Goal: Task Accomplishment & Management: Manage account settings

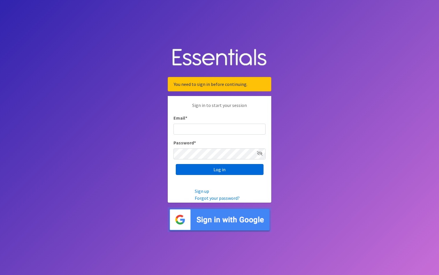
type input "maury.parrish@gmail.com"
click at [207, 170] on input "Log in" at bounding box center [220, 169] width 88 height 11
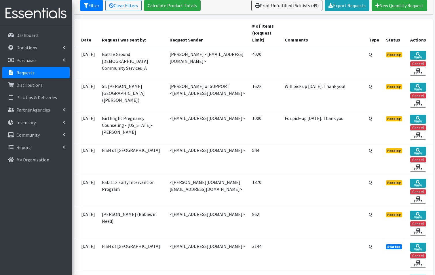
scroll to position [115, 0]
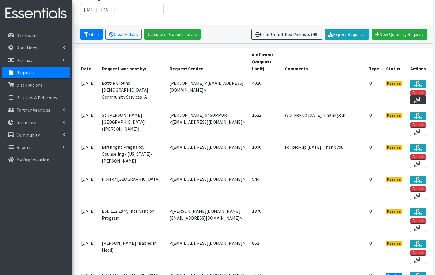
click at [417, 95] on link "Print" at bounding box center [418, 99] width 16 height 9
click at [420, 79] on link "View" at bounding box center [418, 83] width 16 height 9
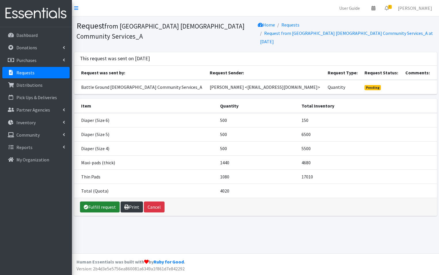
click at [114, 201] on link "Fulfill request" at bounding box center [100, 206] width 40 height 11
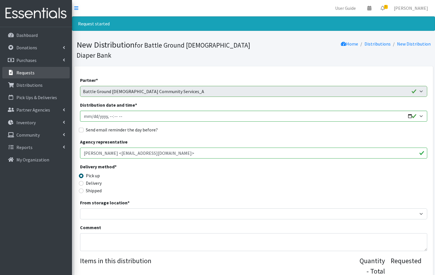
click at [24, 76] on link "Requests" at bounding box center [35, 73] width 67 height 12
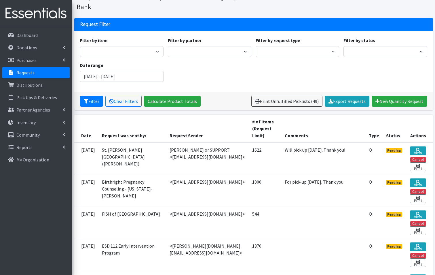
scroll to position [58, 0]
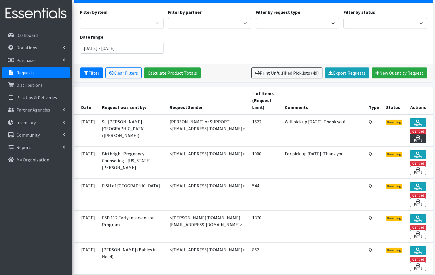
click at [417, 134] on link "Print" at bounding box center [418, 138] width 16 height 9
click at [414, 118] on link "View" at bounding box center [418, 122] width 16 height 9
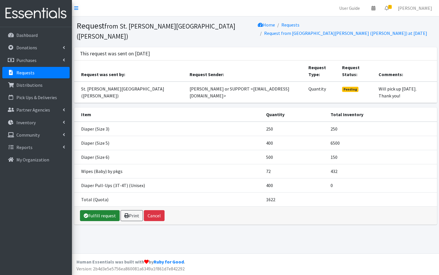
click at [101, 215] on link "Fulfill request" at bounding box center [100, 215] width 40 height 11
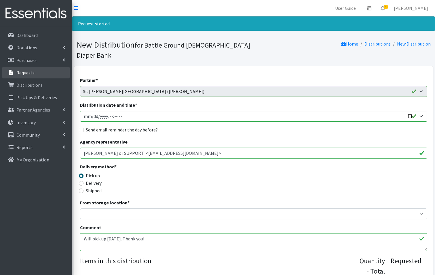
click at [26, 74] on p "Requests" at bounding box center [25, 73] width 18 height 6
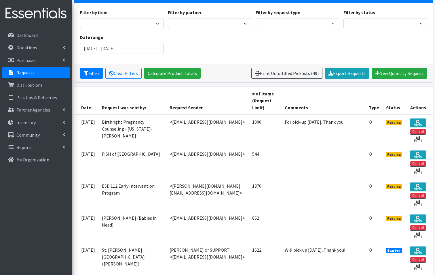
scroll to position [58, 0]
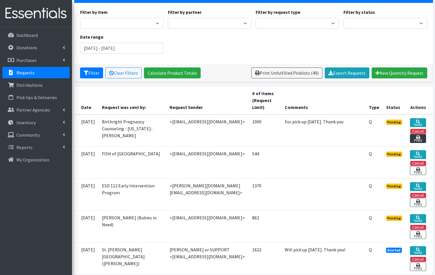
click at [421, 134] on link "Print" at bounding box center [418, 138] width 16 height 9
click at [413, 118] on link "View" at bounding box center [418, 122] width 16 height 9
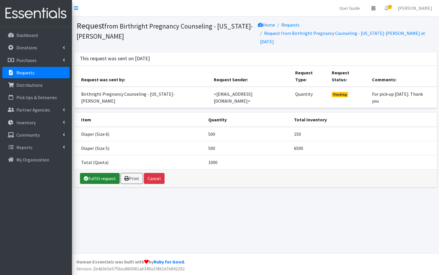
click at [100, 179] on link "Fulfill request" at bounding box center [100, 178] width 40 height 11
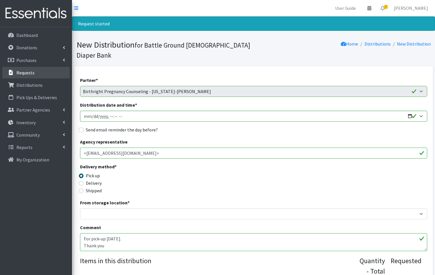
click at [18, 76] on link "Requests" at bounding box center [35, 73] width 67 height 12
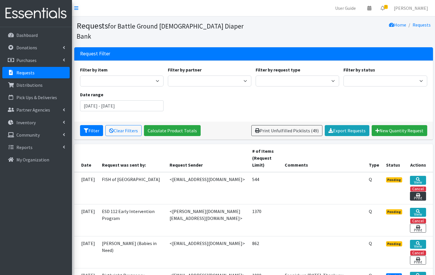
click at [418, 191] on link "Print" at bounding box center [418, 195] width 16 height 9
click at [424, 176] on link "View" at bounding box center [418, 180] width 16 height 9
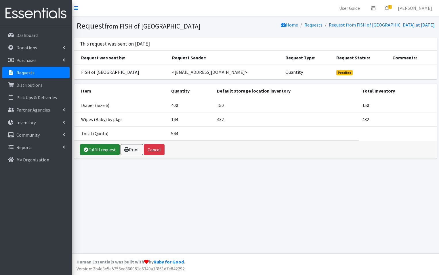
click at [90, 152] on link "Fulfill request" at bounding box center [100, 149] width 40 height 11
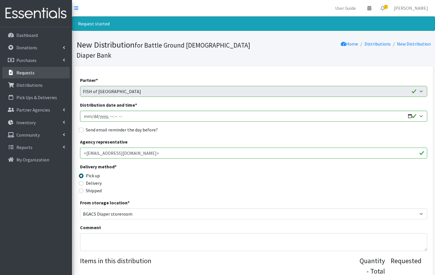
click at [27, 74] on p "Requests" at bounding box center [25, 73] width 18 height 6
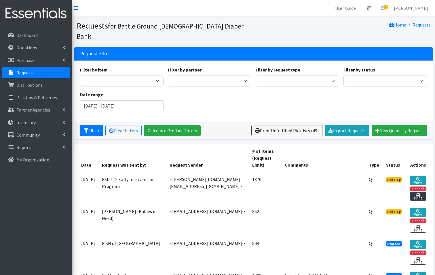
click at [419, 191] on link "Print" at bounding box center [418, 195] width 16 height 9
click at [414, 176] on link "View" at bounding box center [418, 180] width 16 height 9
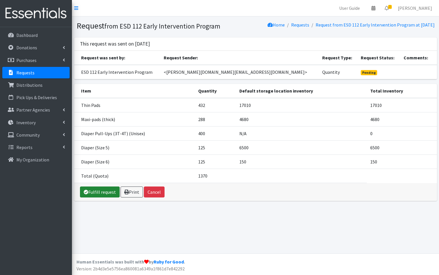
click at [110, 197] on link "Fulfill request" at bounding box center [100, 191] width 40 height 11
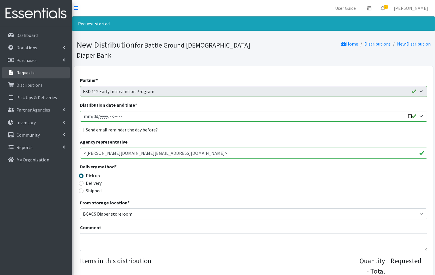
click at [29, 74] on p "Requests" at bounding box center [25, 73] width 18 height 6
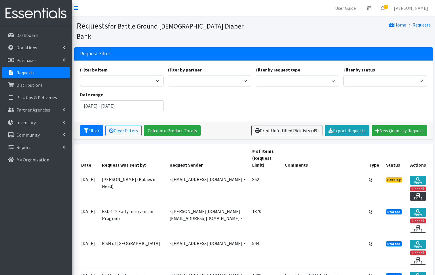
click at [417, 191] on link "Print" at bounding box center [418, 195] width 16 height 9
click at [416, 177] on icon at bounding box center [418, 179] width 4 height 4
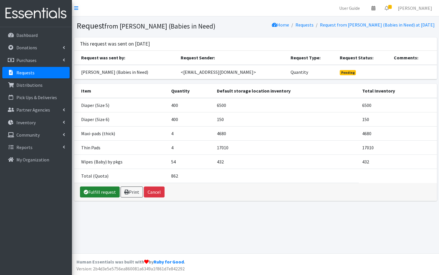
click at [96, 193] on link "Fulfill request" at bounding box center [100, 191] width 40 height 11
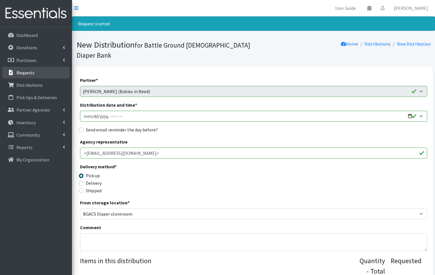
click at [37, 69] on link "Requests" at bounding box center [35, 73] width 67 height 12
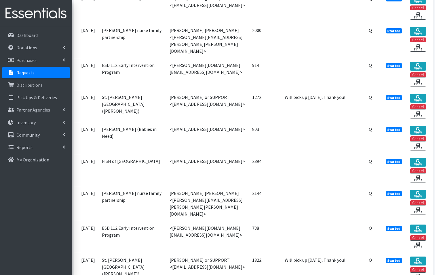
scroll to position [662, 0]
